Goal: Contribute content: Contribute content

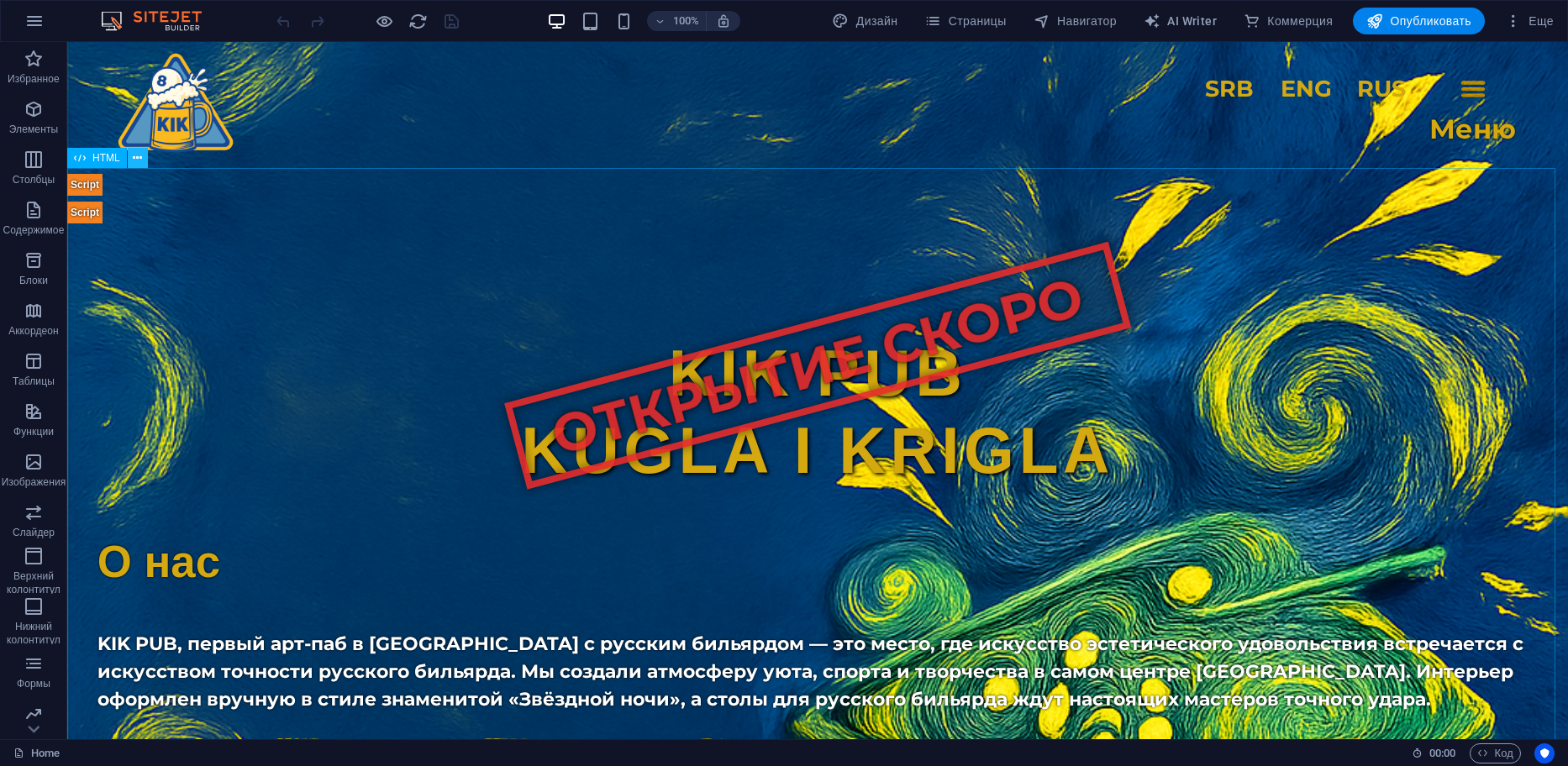
click at [140, 155] on icon at bounding box center [137, 158] width 9 height 18
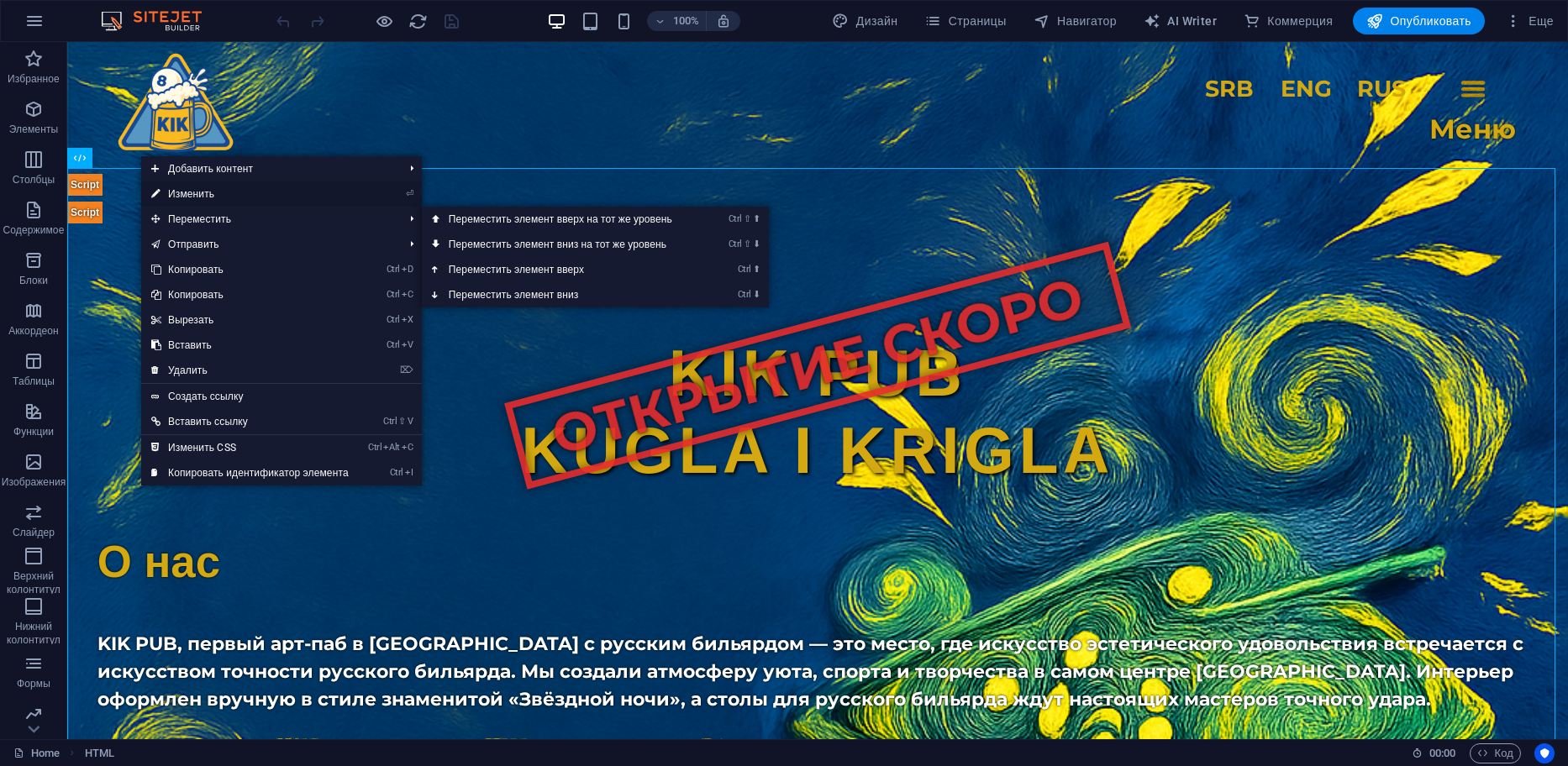
click at [274, 202] on link "⏎ Изменить" at bounding box center [250, 194] width 218 height 26
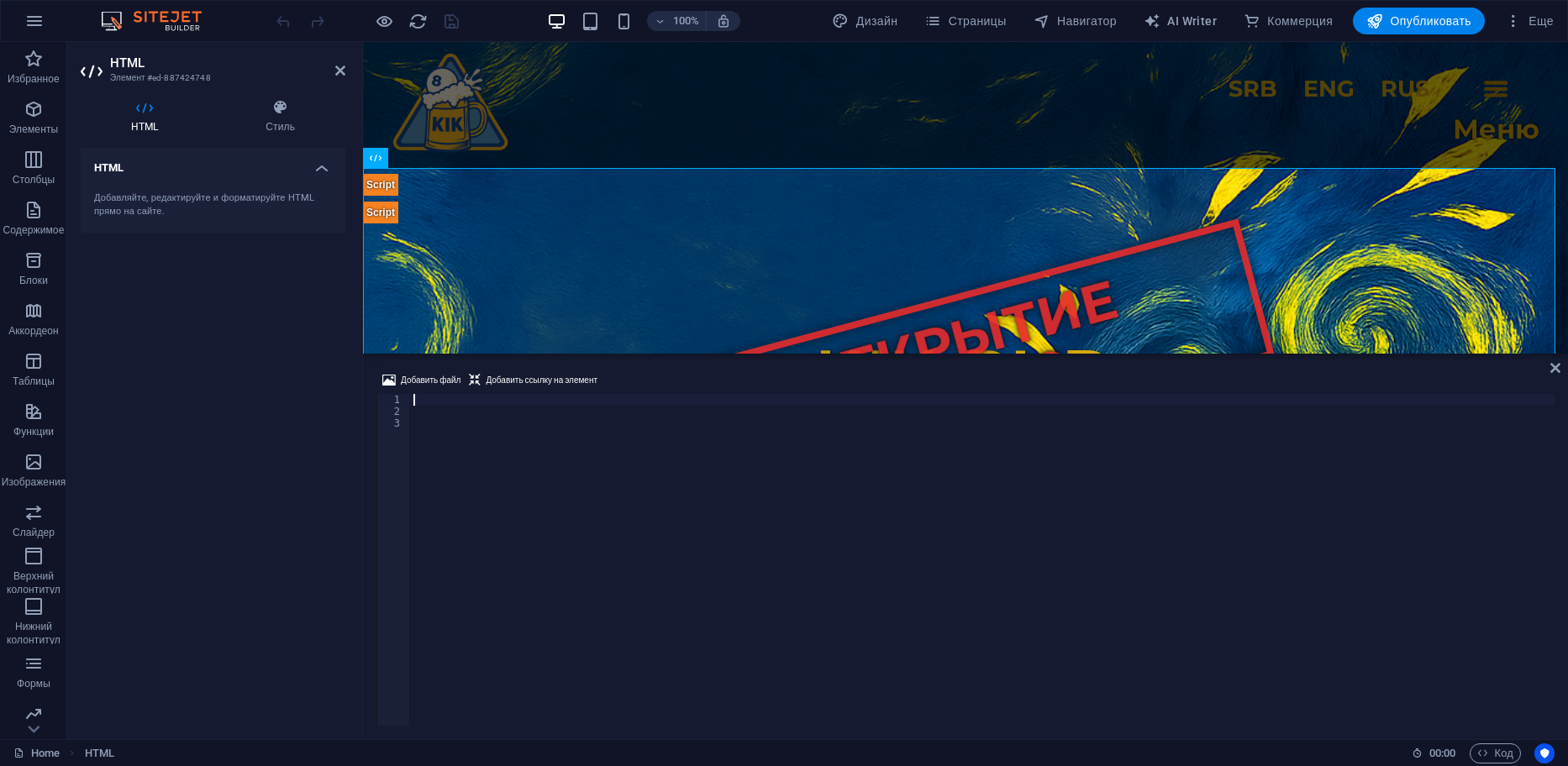
drag, startPoint x: 804, startPoint y: 668, endPoint x: 472, endPoint y: 308, distance: 489.7
click at [836, 351] on div "HTML Добавить файл Добавить ссылку на элемент 1 2 3 ההההההההההההההההההההההההההה…" at bounding box center [965, 390] width 1205 height 697
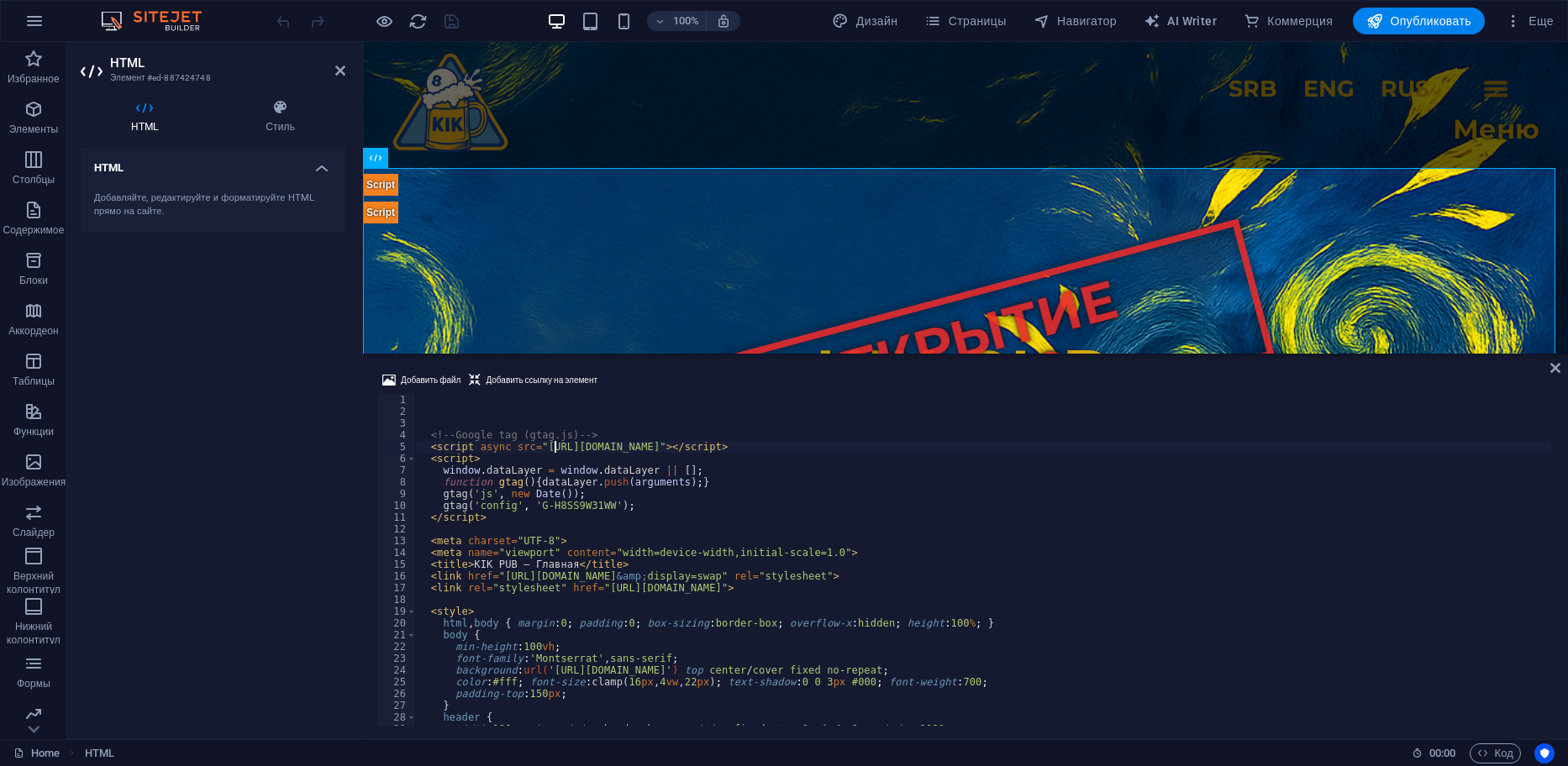
scroll to position [11857, 0]
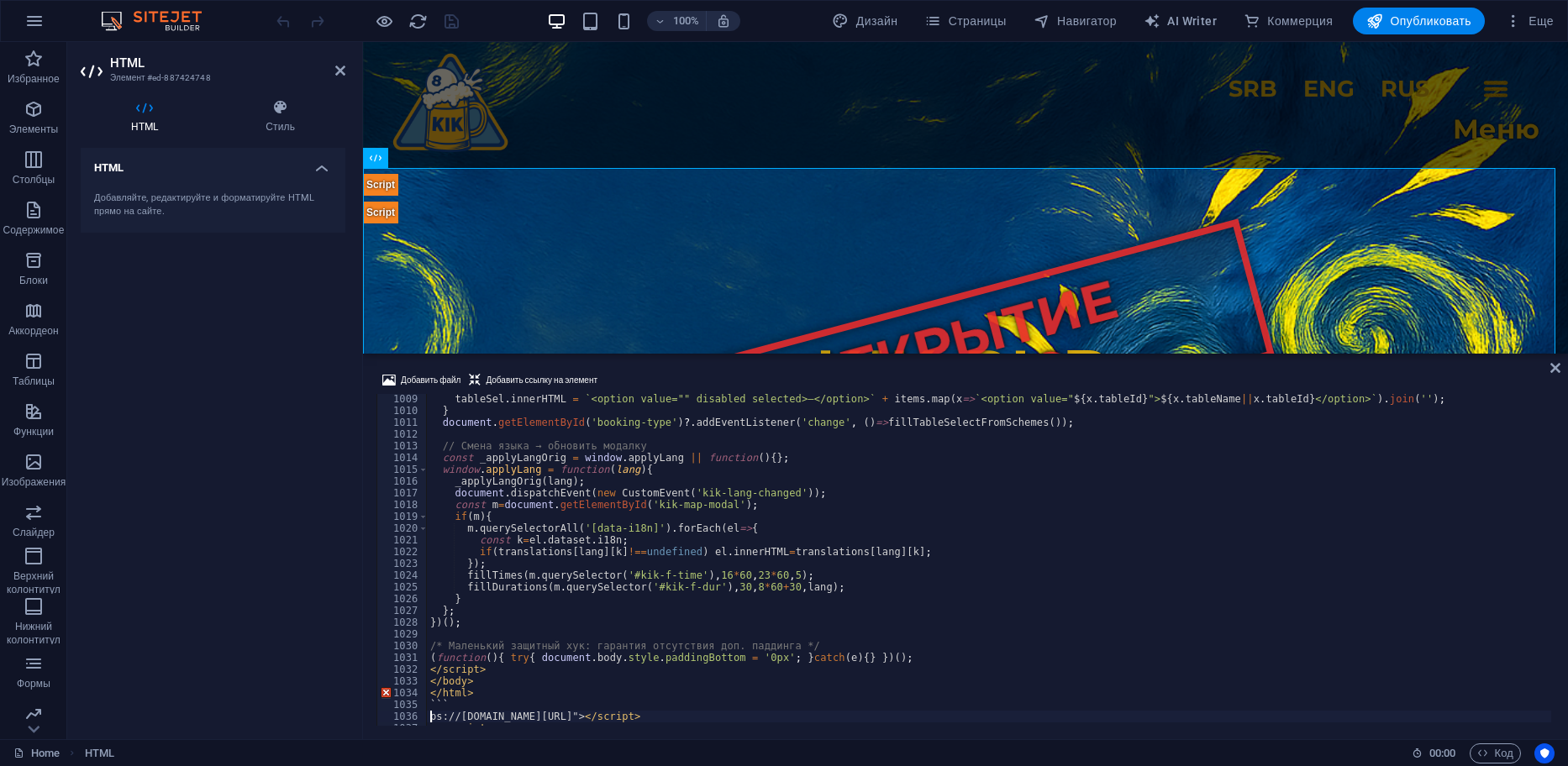
type textarea "document.dispatchEvent(new CustomEvent('kik-lang-changed'));"
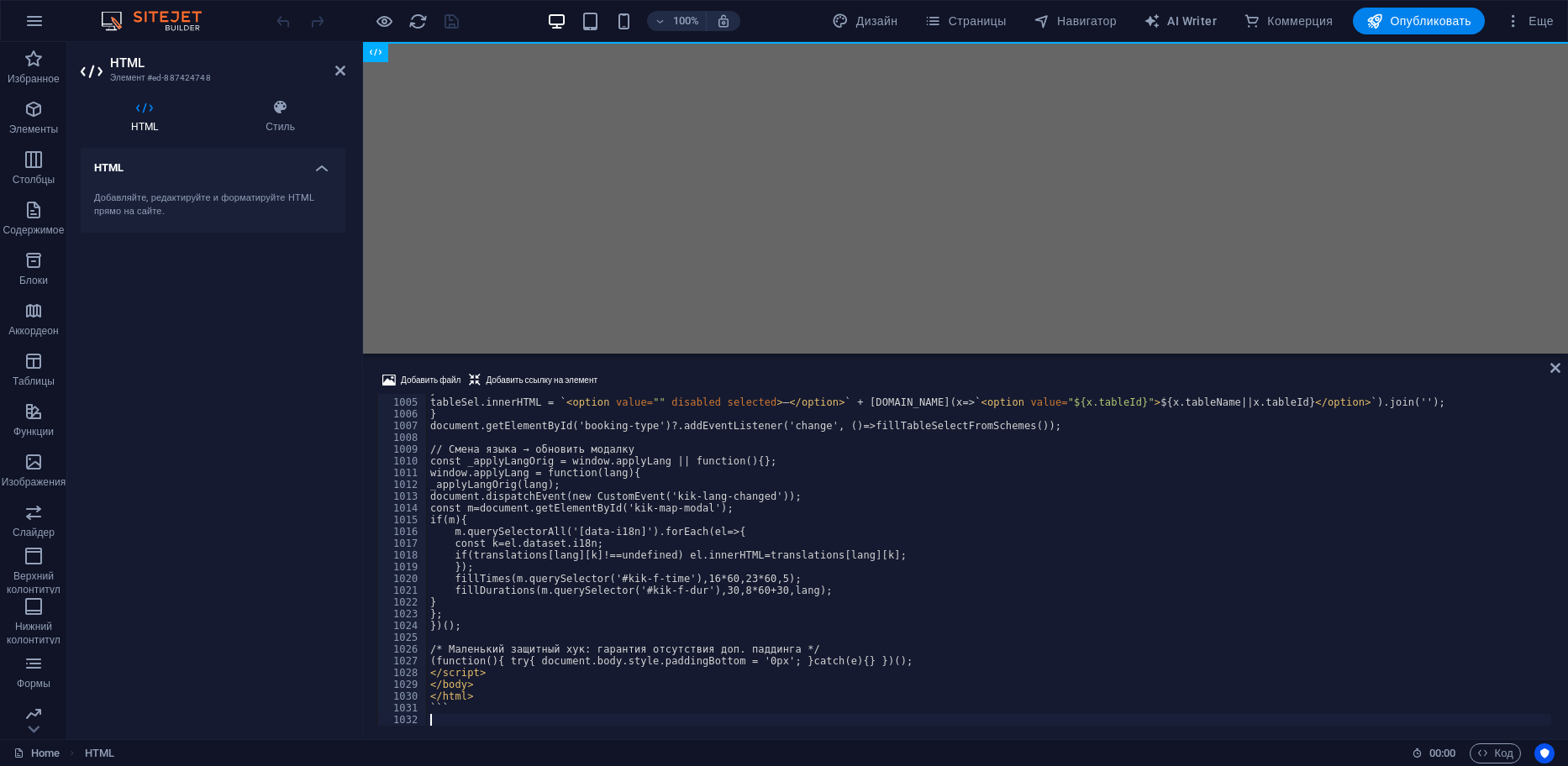
scroll to position [11807, 0]
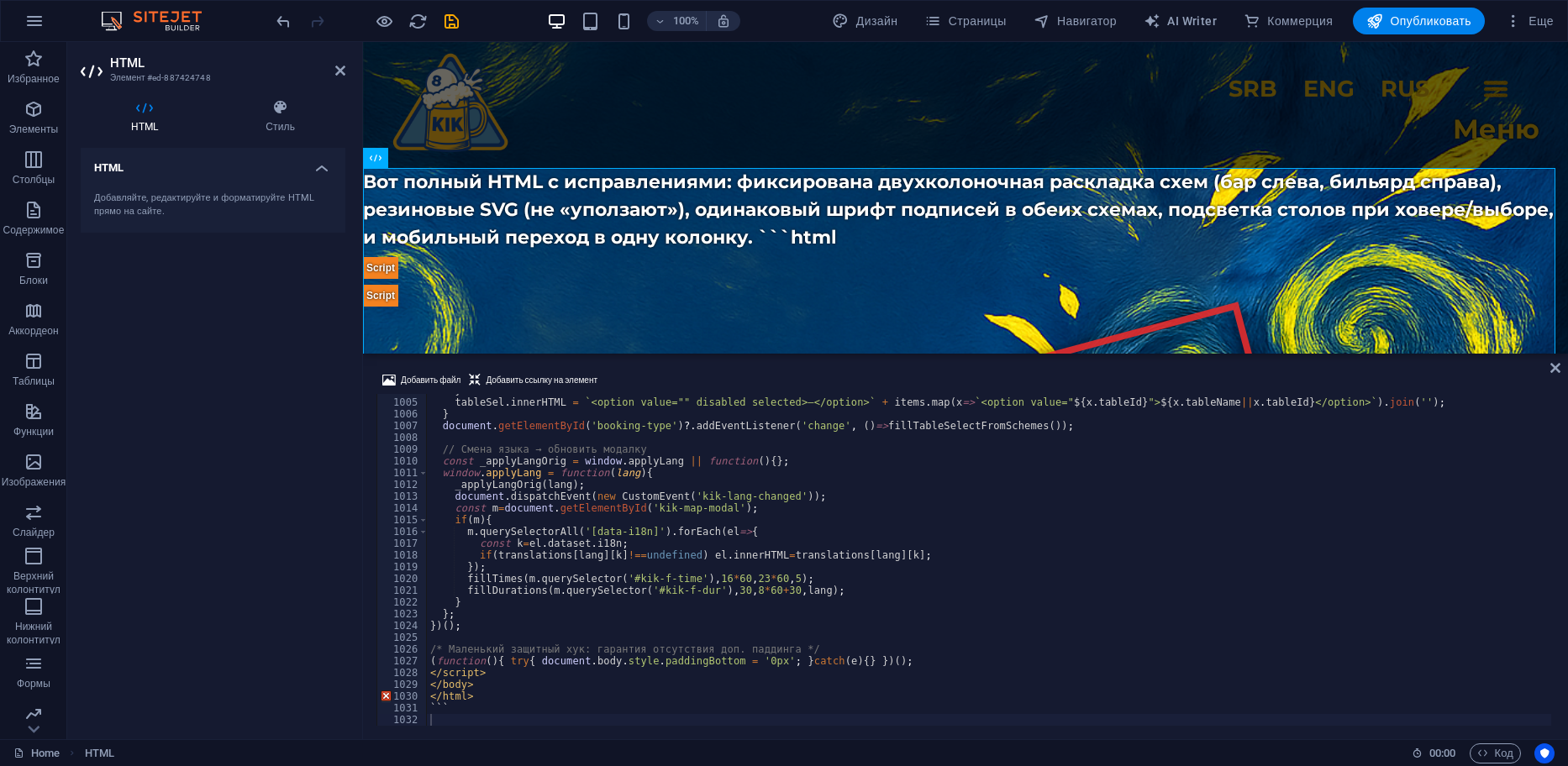
drag, startPoint x: 1556, startPoint y: 716, endPoint x: 1560, endPoint y: 393, distance: 323.0
click at [1560, 393] on div "Добавить файл Добавить ссылку на элемент 1004 1005 1006 1007 1008 1009 1010 101…" at bounding box center [965, 548] width 1205 height 382
drag, startPoint x: 1555, startPoint y: 382, endPoint x: 1552, endPoint y: 391, distance: 9.5
click at [1554, 382] on div "Добавить файл Добавить ссылку на элемент 1004 1005 1006 1007 1008 1009 1010 101…" at bounding box center [965, 548] width 1205 height 382
drag, startPoint x: 1552, startPoint y: 392, endPoint x: 1557, endPoint y: 404, distance: 13.0
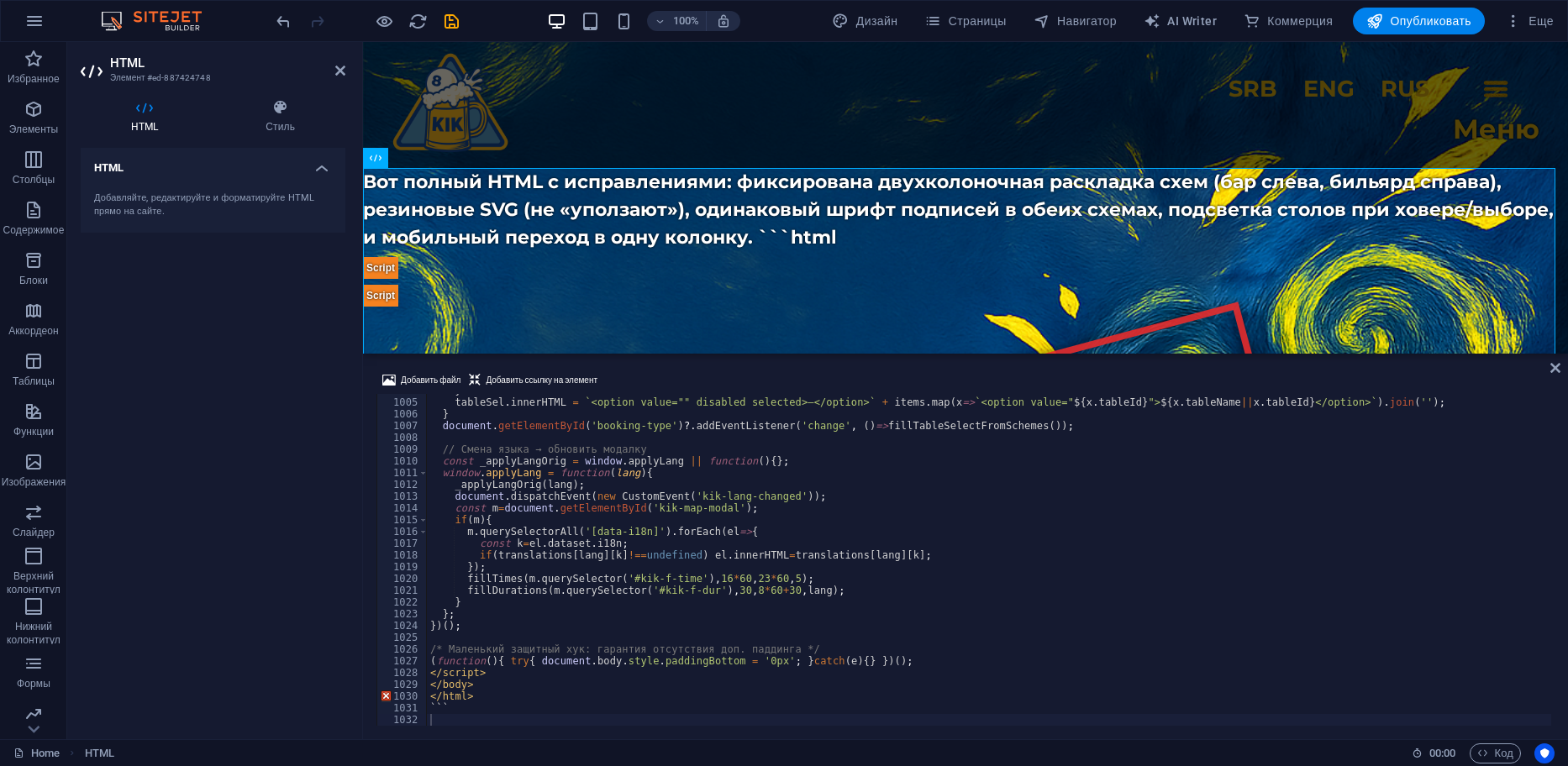
click at [1556, 403] on div "Добавить файл Добавить ссылку на элемент 1004 1005 1006 1007 1008 1009 1010 101…" at bounding box center [965, 548] width 1205 height 382
drag, startPoint x: 1557, startPoint y: 404, endPoint x: 1532, endPoint y: 556, distance: 154.0
click at [1554, 417] on div "Добавить файл Добавить ссылку на элемент 1004 1005 1006 1007 1008 1009 1010 101…" at bounding box center [965, 548] width 1205 height 382
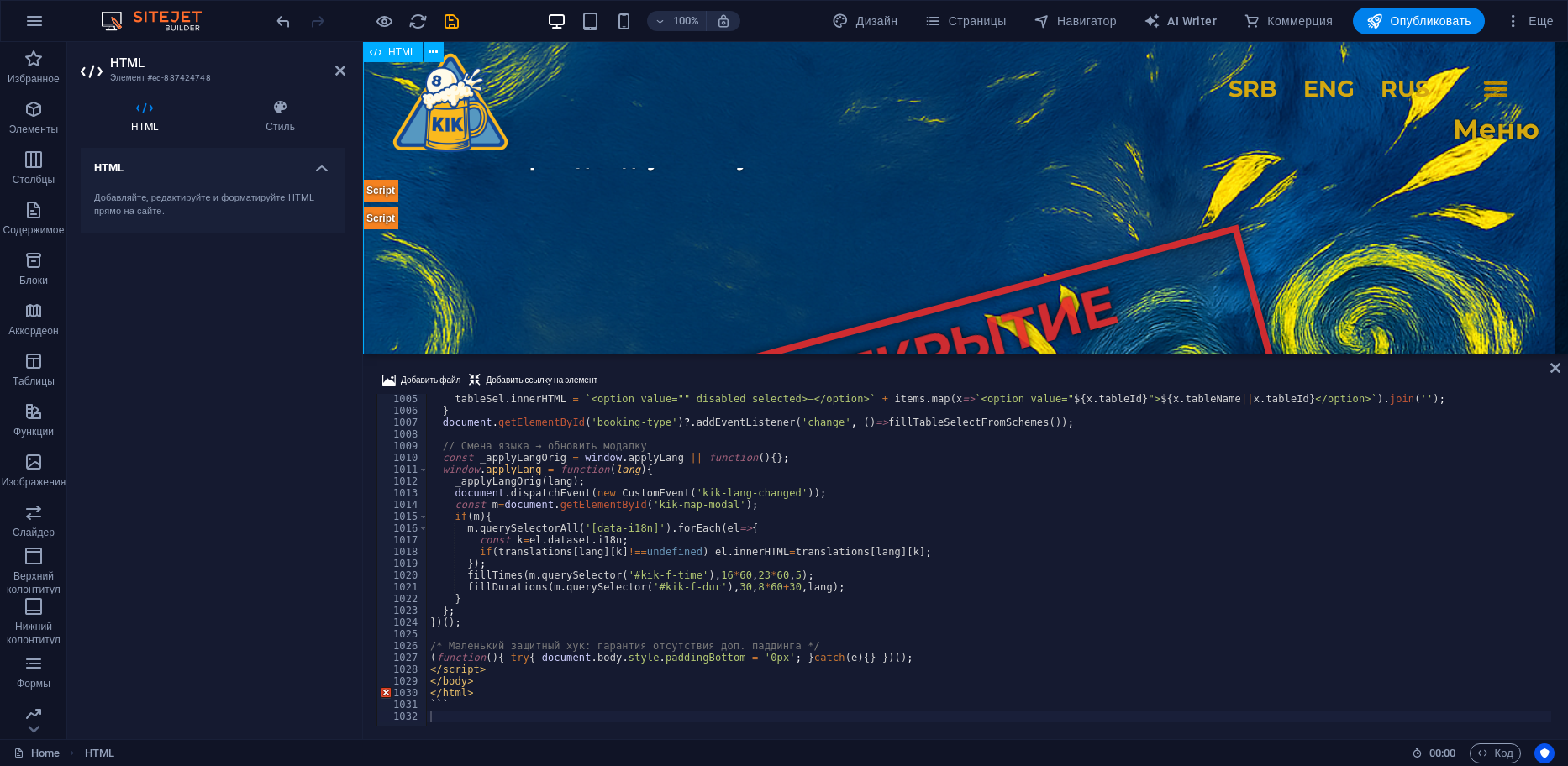
scroll to position [0, 0]
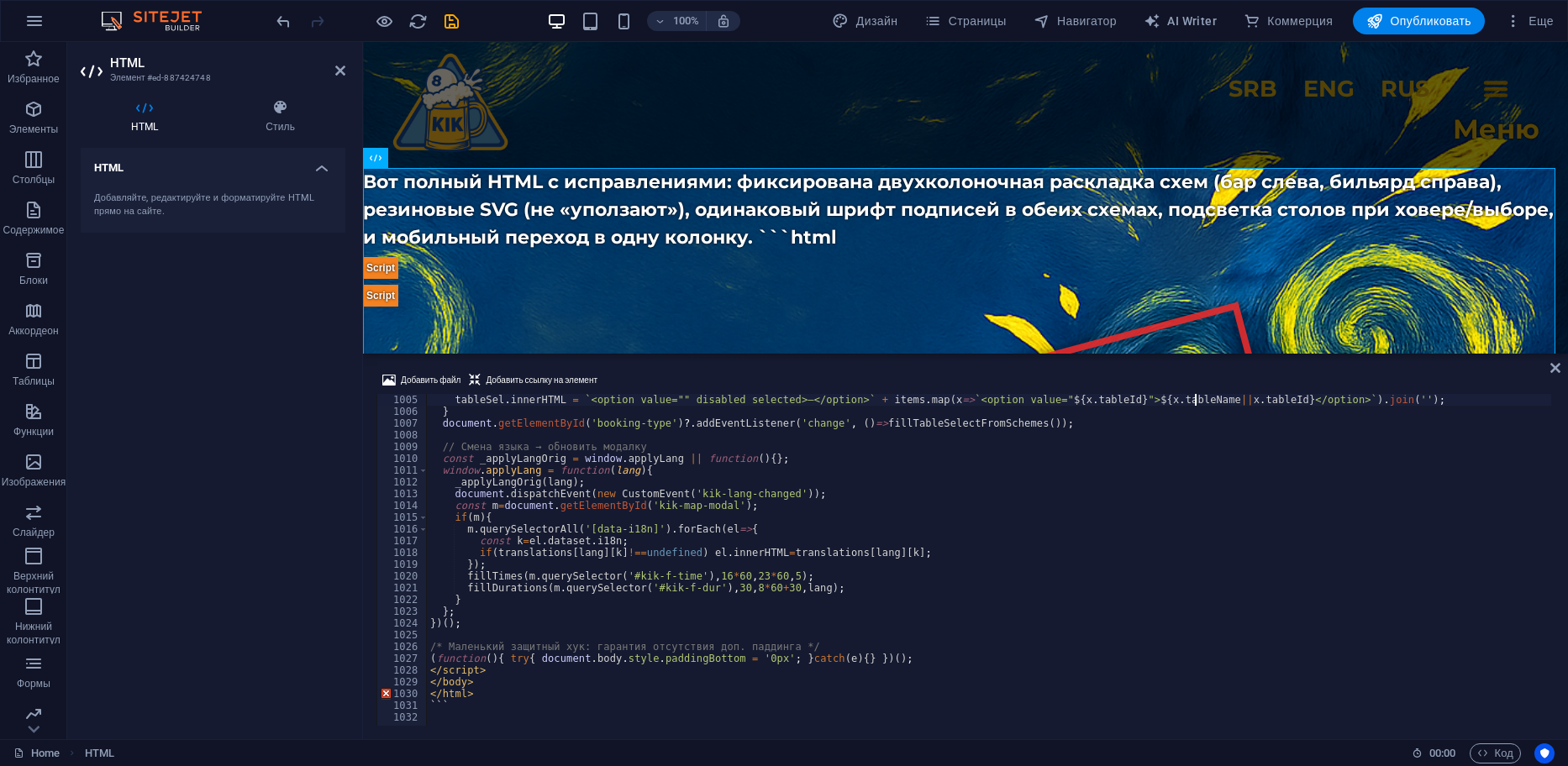
click at [1197, 399] on div "tableSel . innerHTML = ` <option value="" disabled selected>—</option> ` + item…" at bounding box center [1577, 570] width 2300 height 352
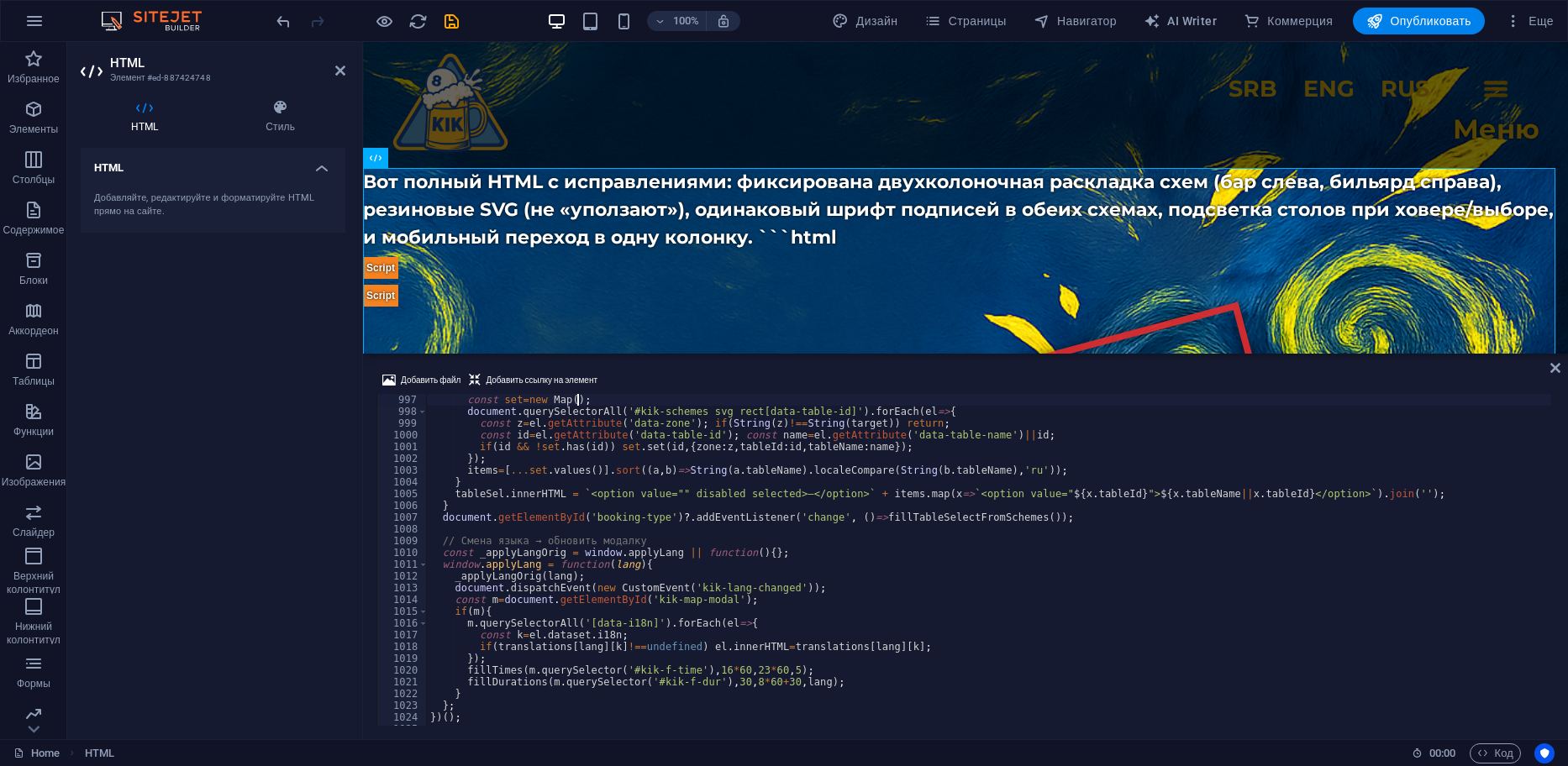
type textarea "let items=[];"
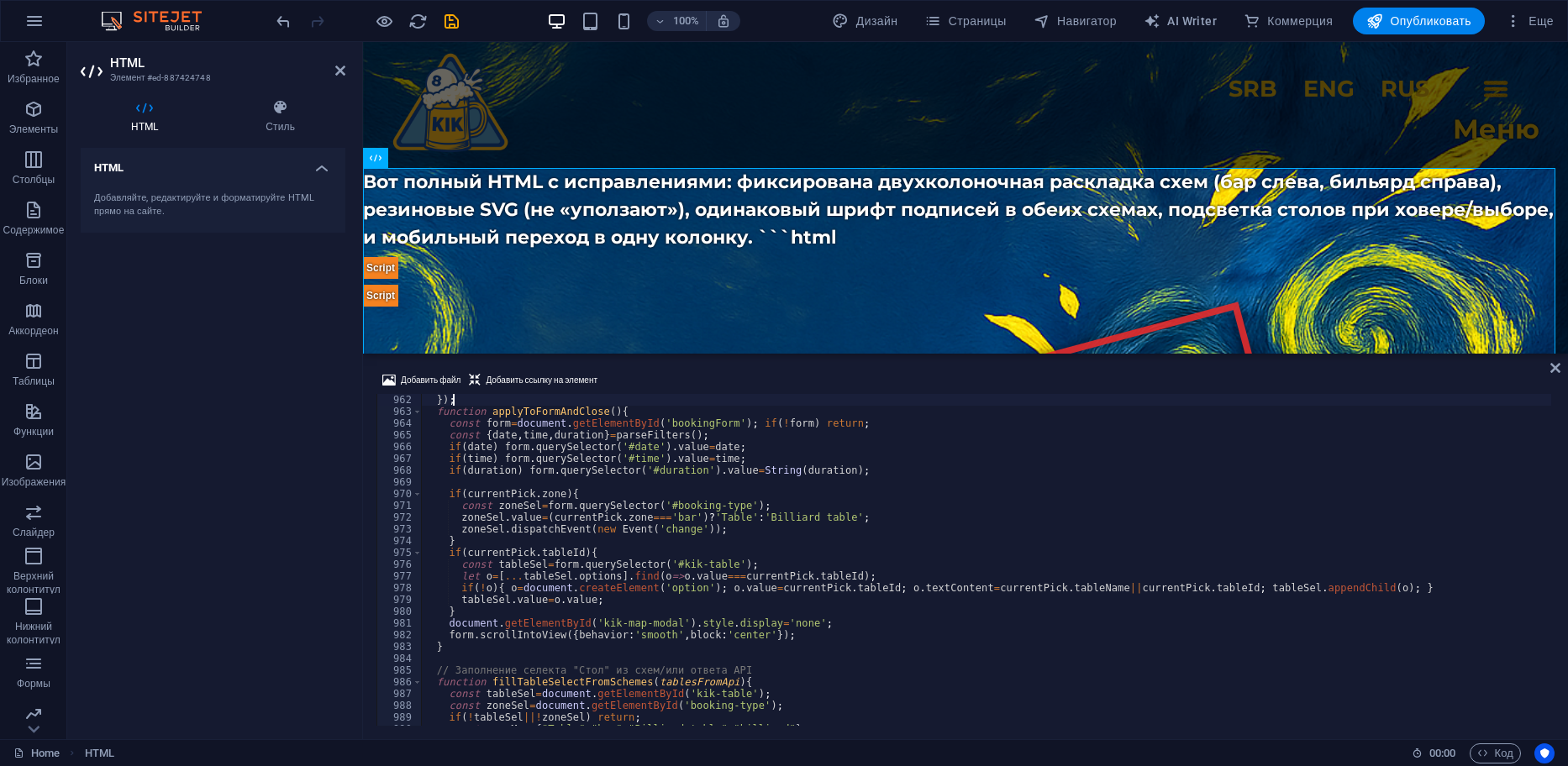
scroll to position [11304, 0]
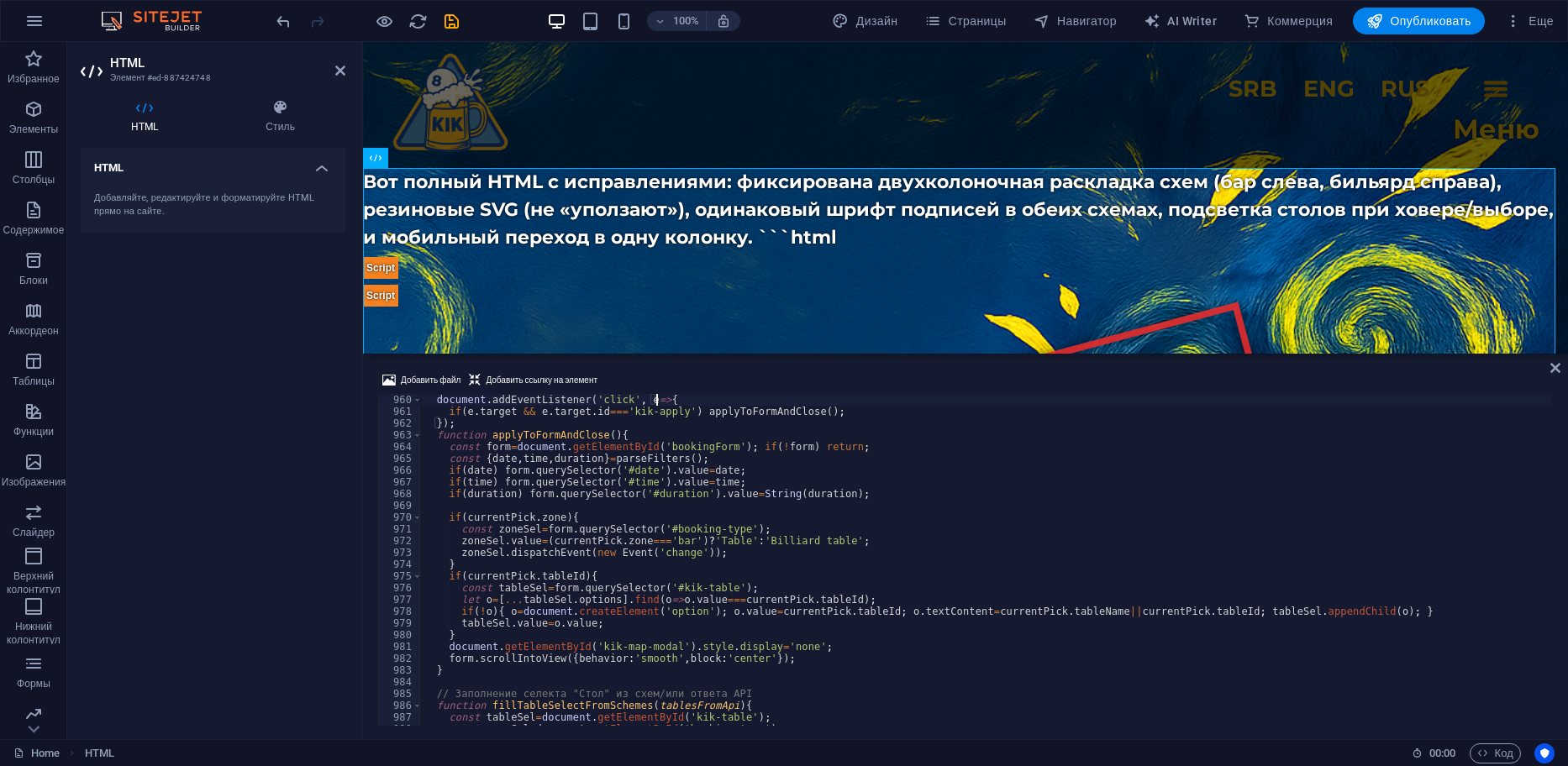
type textarea "// Перенос в форму"
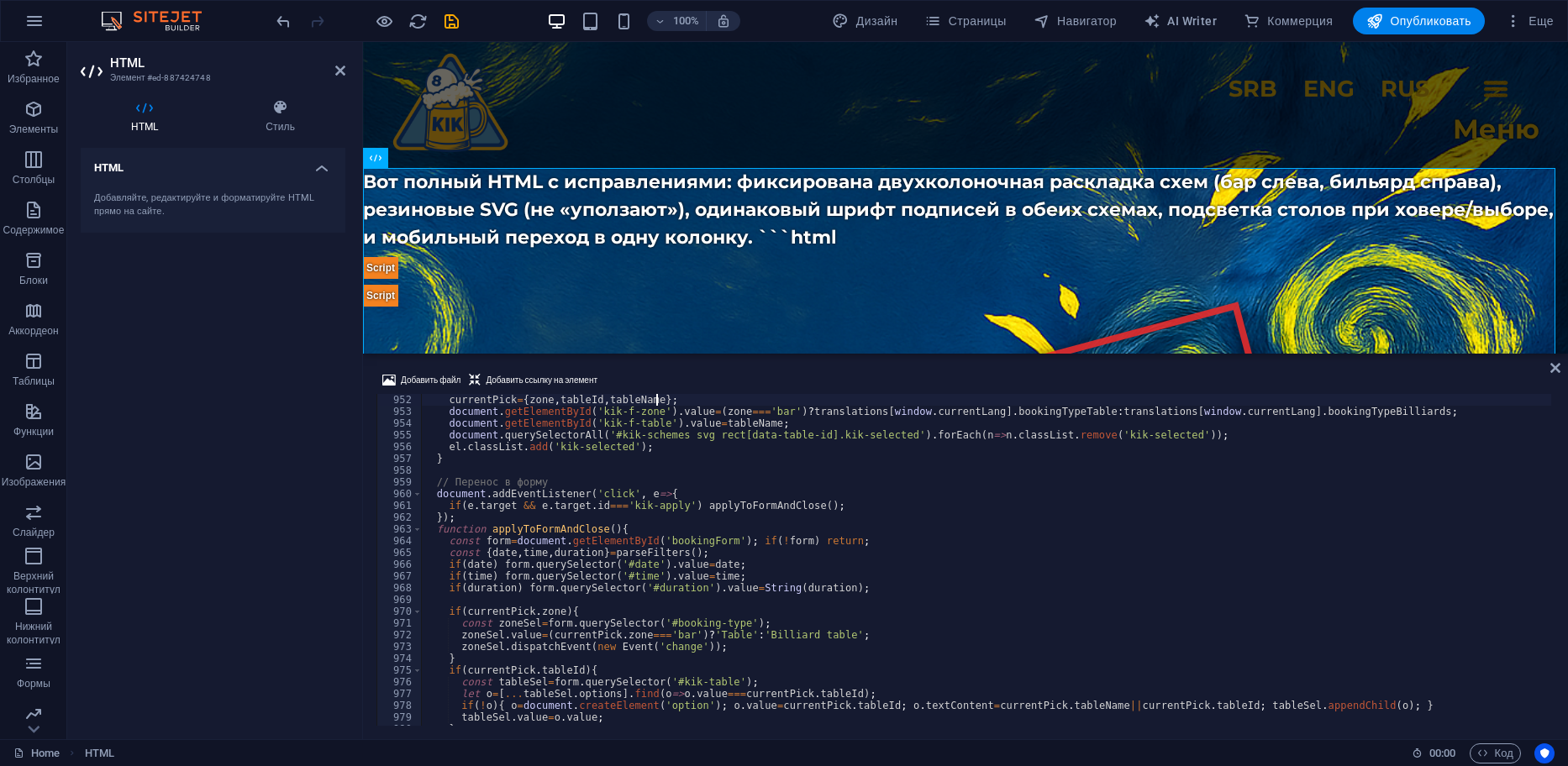
scroll to position [11174, 0]
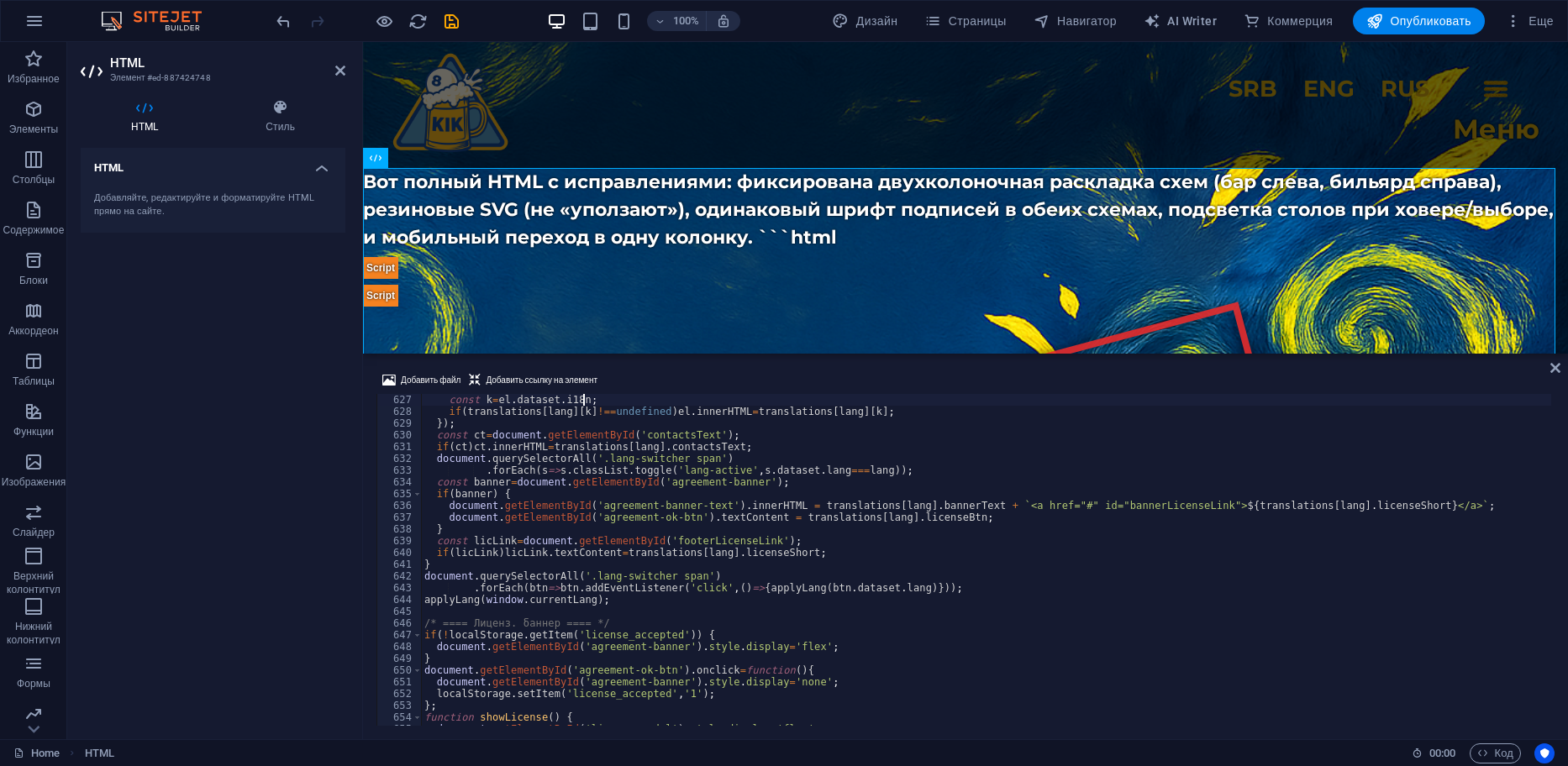
type textarea "<a href="[URL][DOMAIN_NAME][DOMAIN_NAME]" target="_blank" rel="noopener"><img s…"
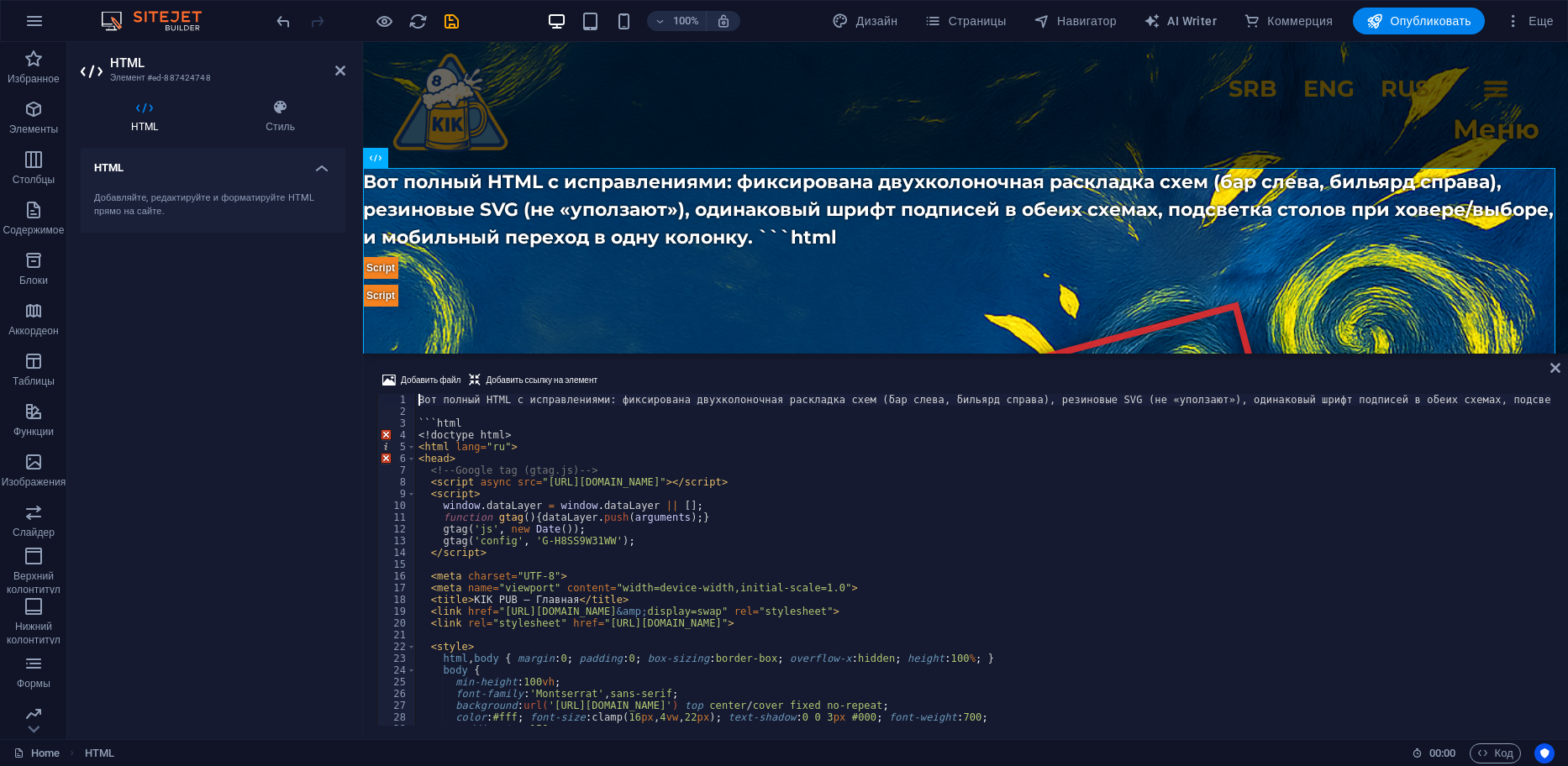
scroll to position [0, 0]
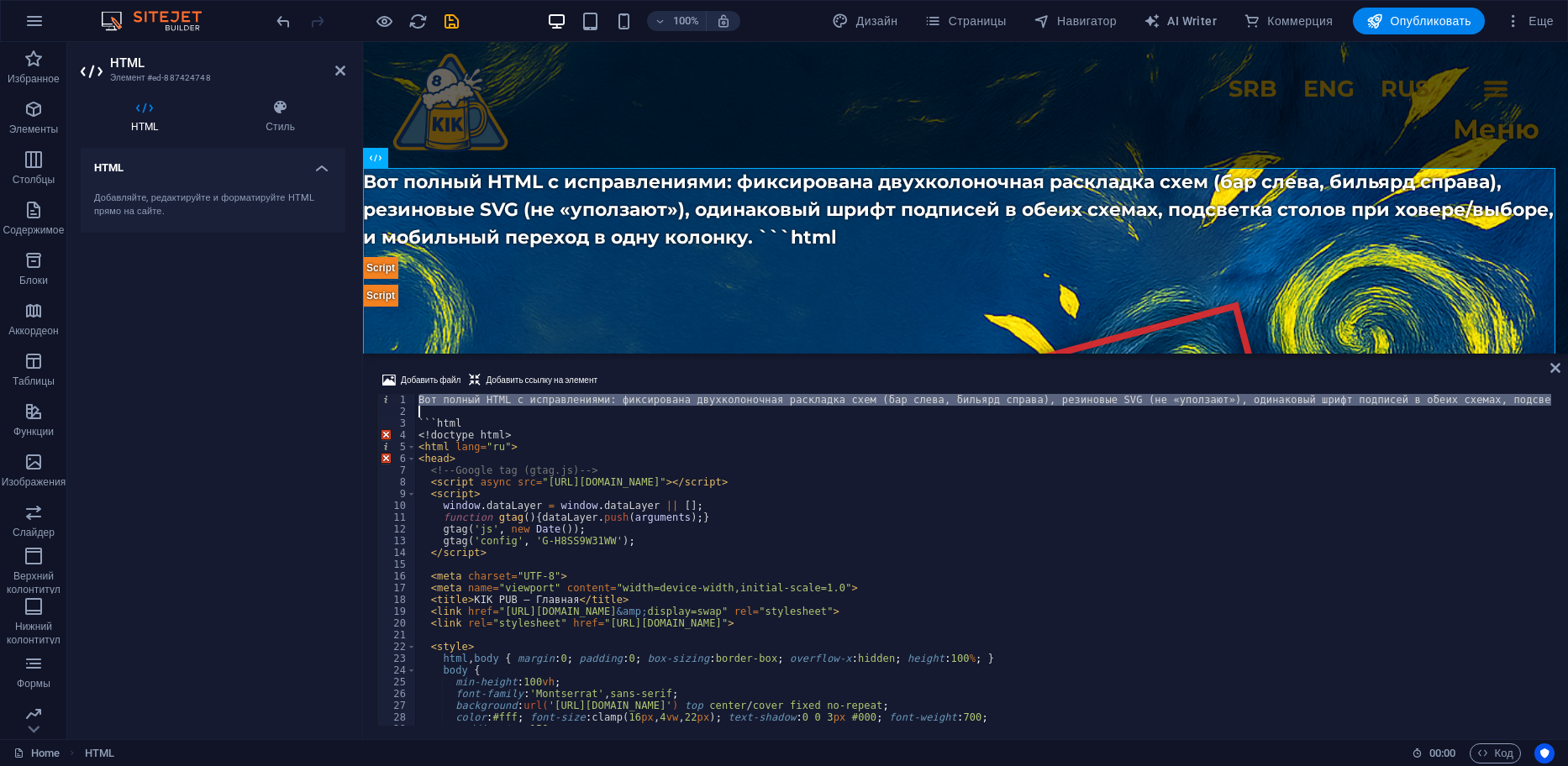
type textarea "```html"
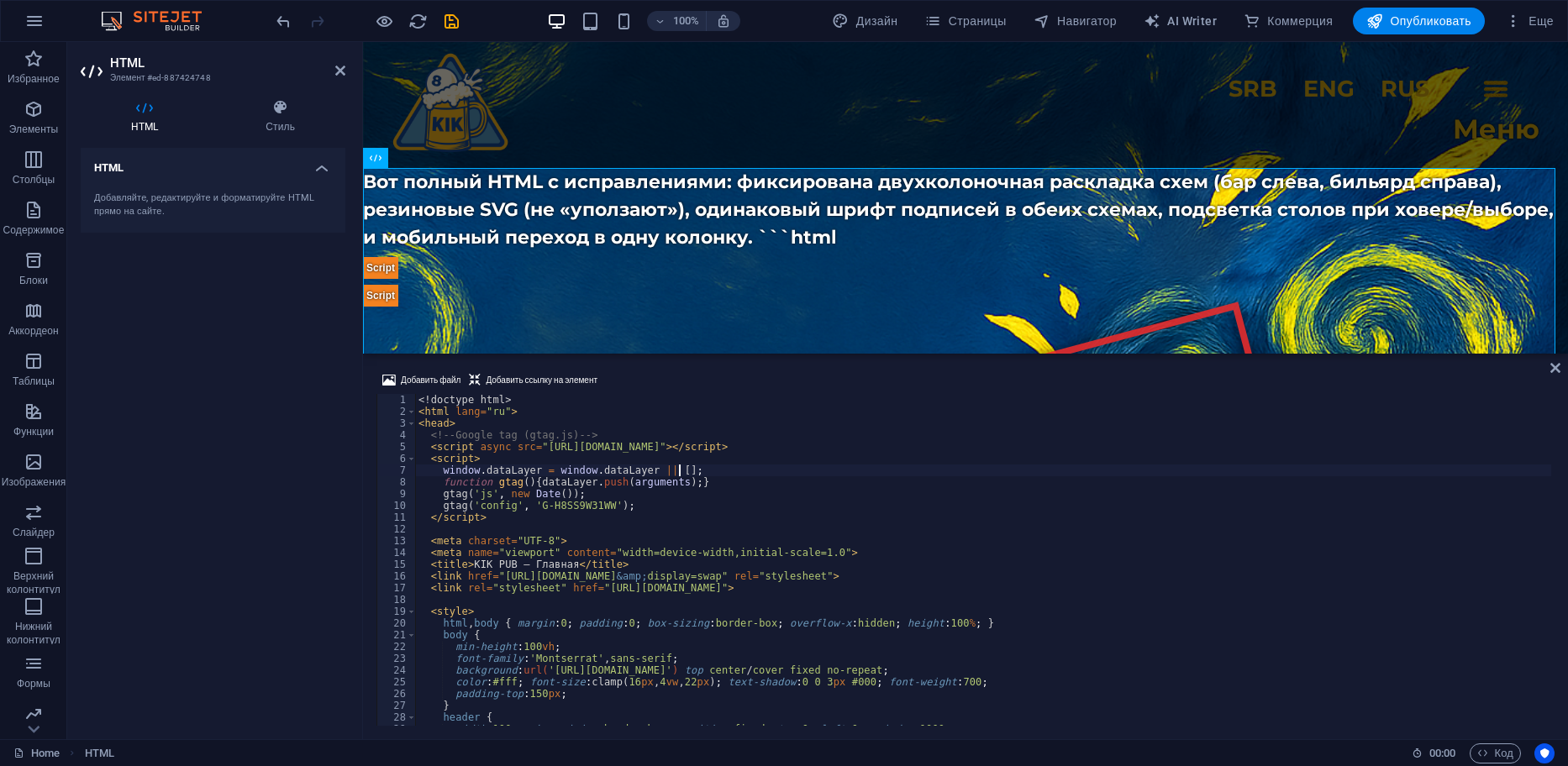
click at [1277, 472] on div "<! doctype html > < html lang = "ru" > < head > <!-- Google tag (gtag.js) --> <…" at bounding box center [1565, 570] width 2300 height 352
type textarea "window.dataLayer = window.dataLayer || [];"
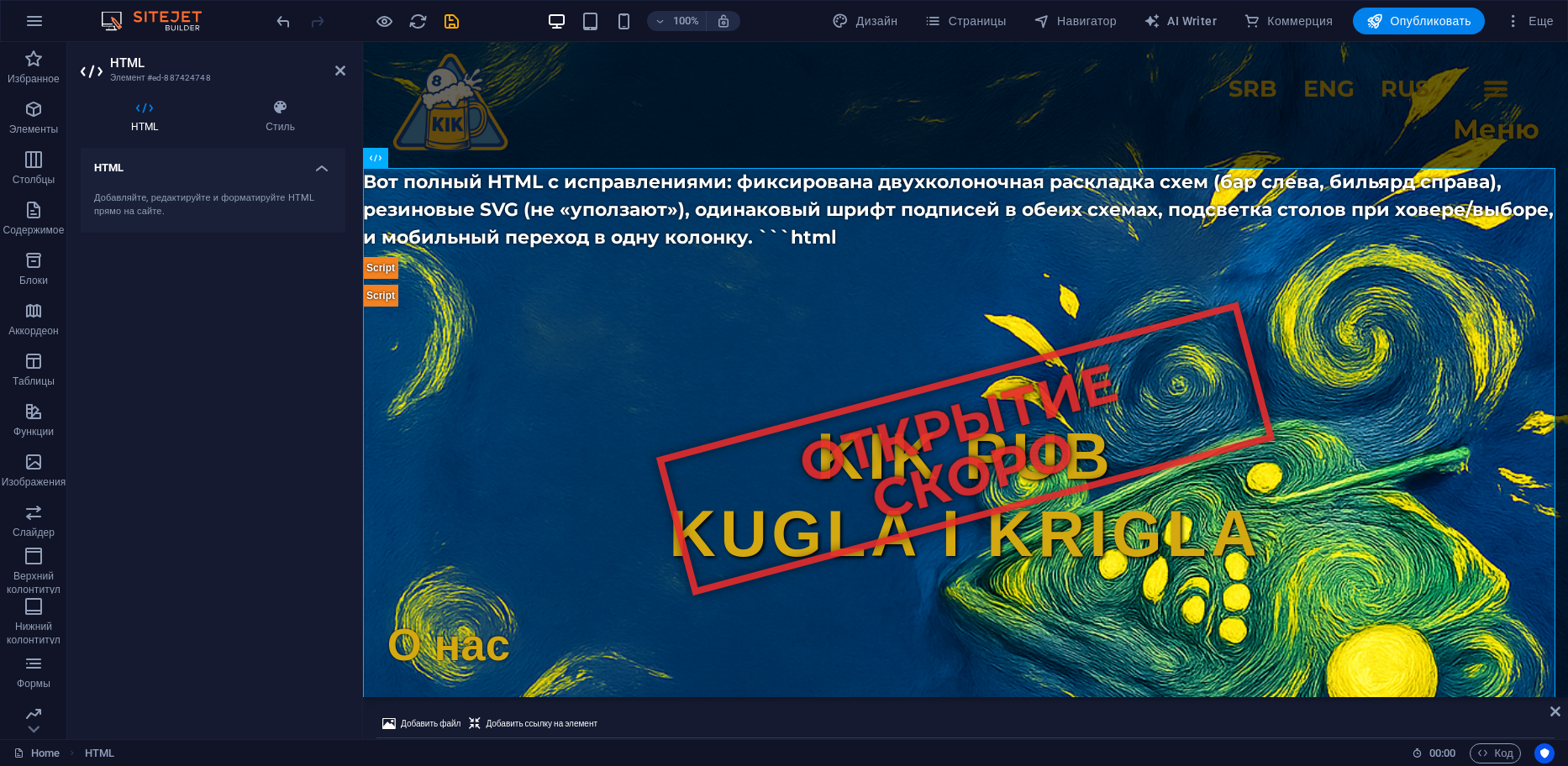
drag, startPoint x: 983, startPoint y: 356, endPoint x: 596, endPoint y: 640, distance: 480.0
click at [964, 719] on aside "Добавить файл Добавить ссылку на элемент window.dataLayer = window.dataLayer ||…" at bounding box center [965, 717] width 1205 height 42
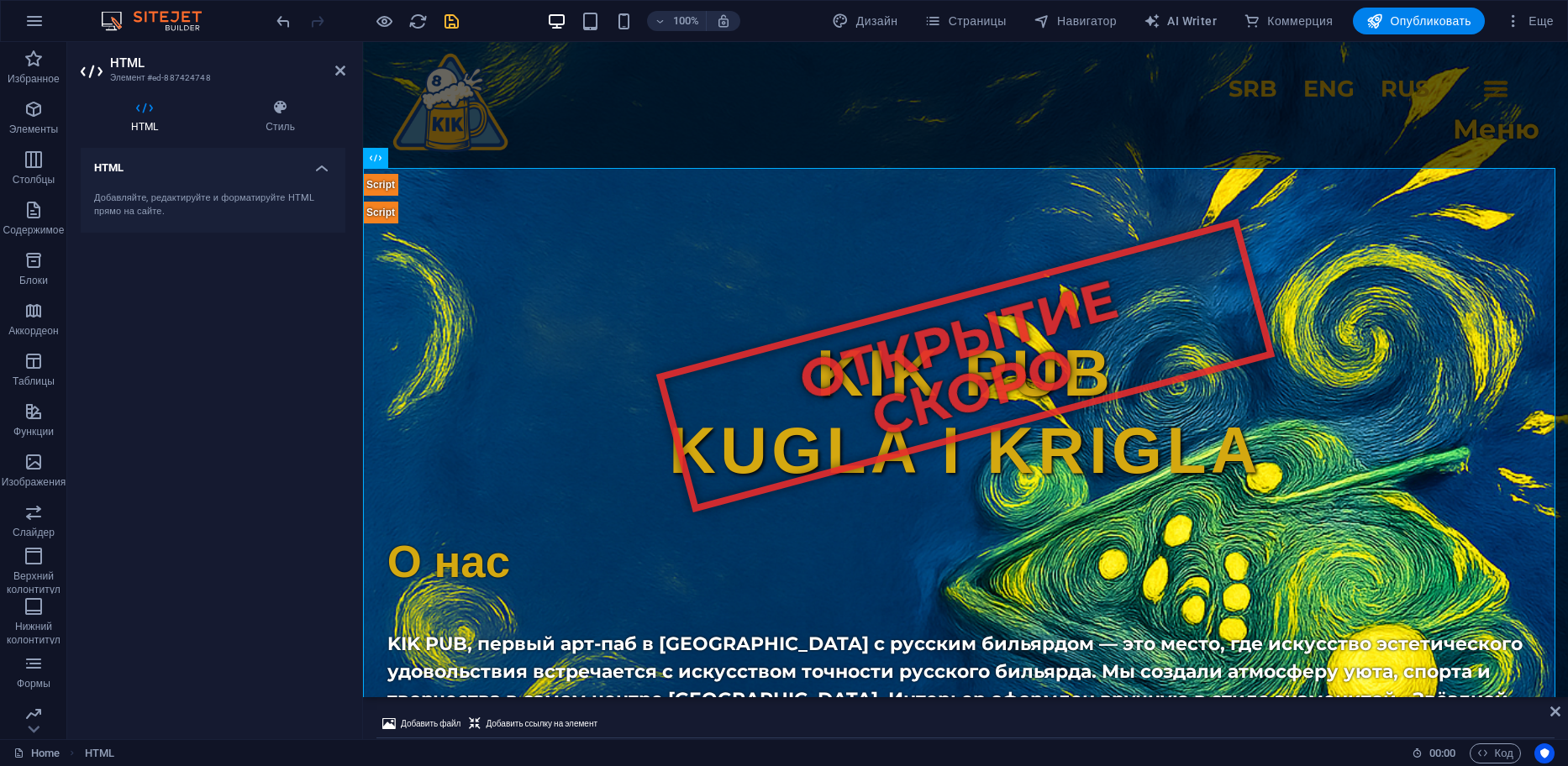
click at [448, 26] on icon "save" at bounding box center [451, 21] width 20 height 20
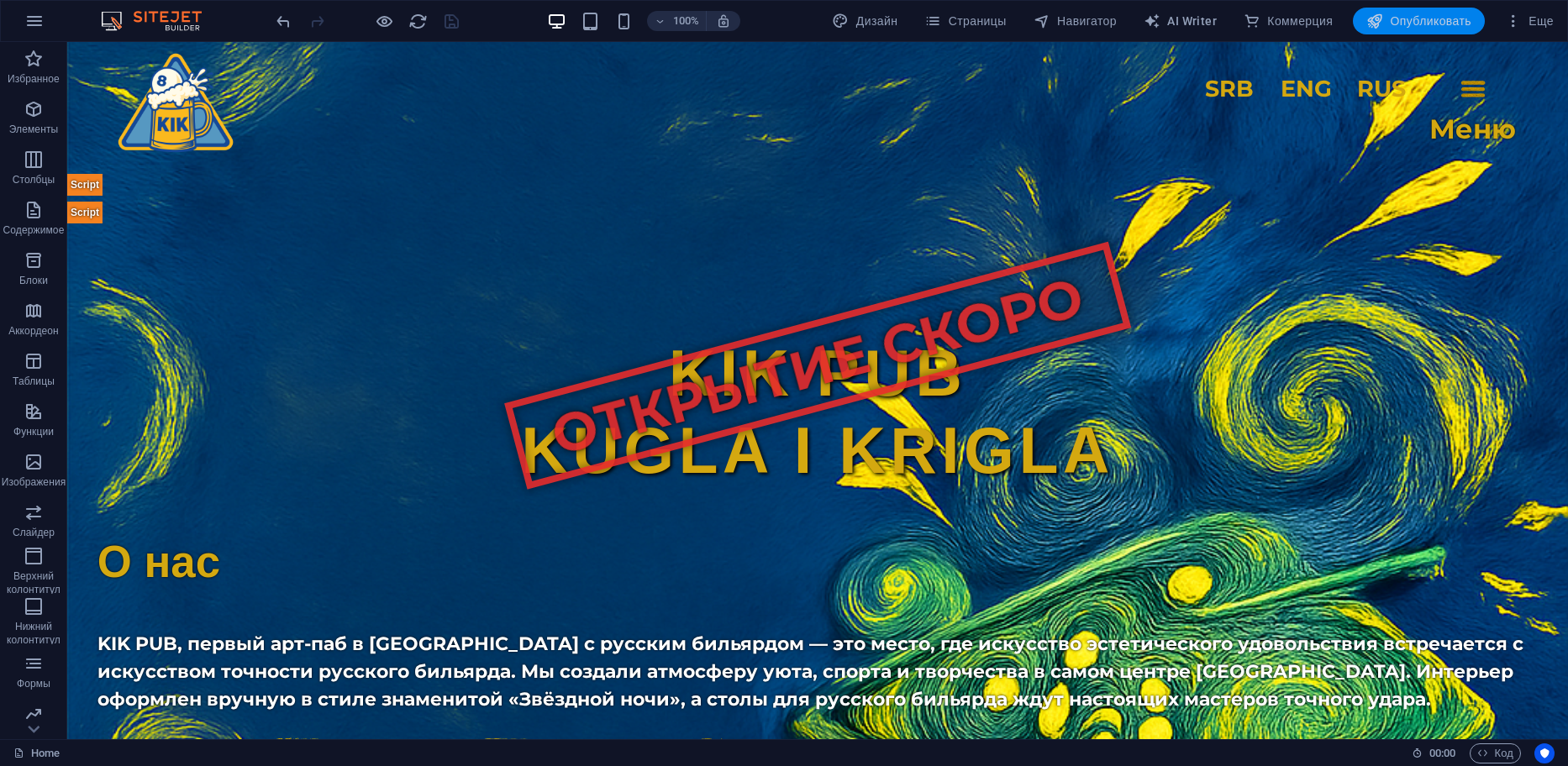
click at [1423, 18] on span "Опубликовать" at bounding box center [1418, 21] width 105 height 17
